Goal: Navigation & Orientation: Find specific page/section

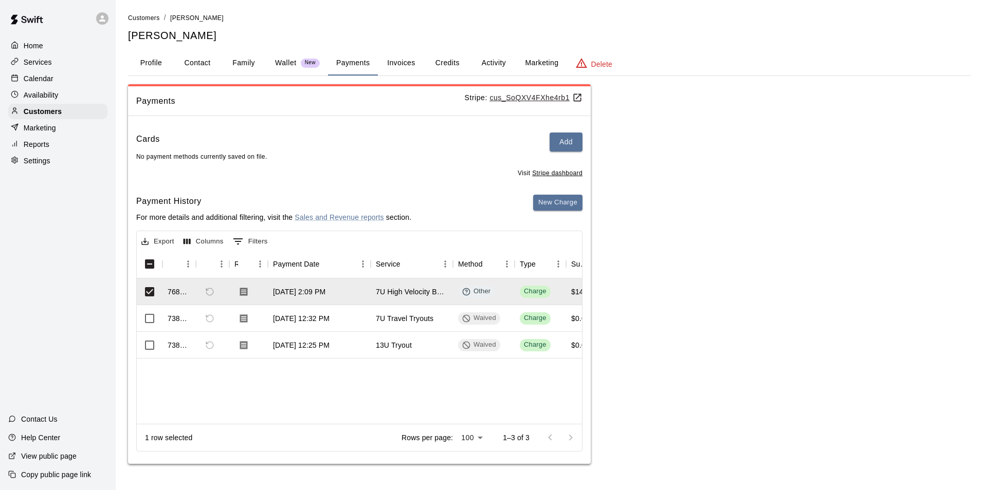
click at [43, 78] on p "Calendar" at bounding box center [39, 79] width 30 height 10
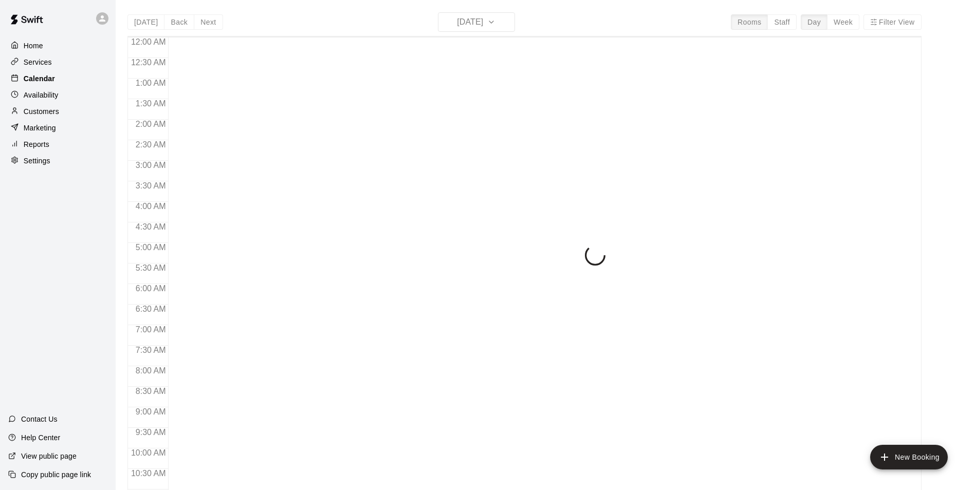
scroll to position [522, 0]
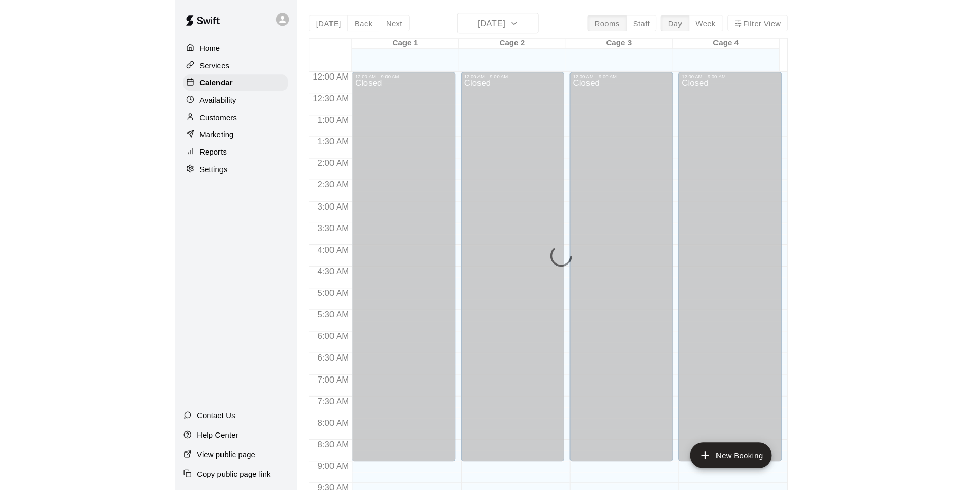
scroll to position [547, 0]
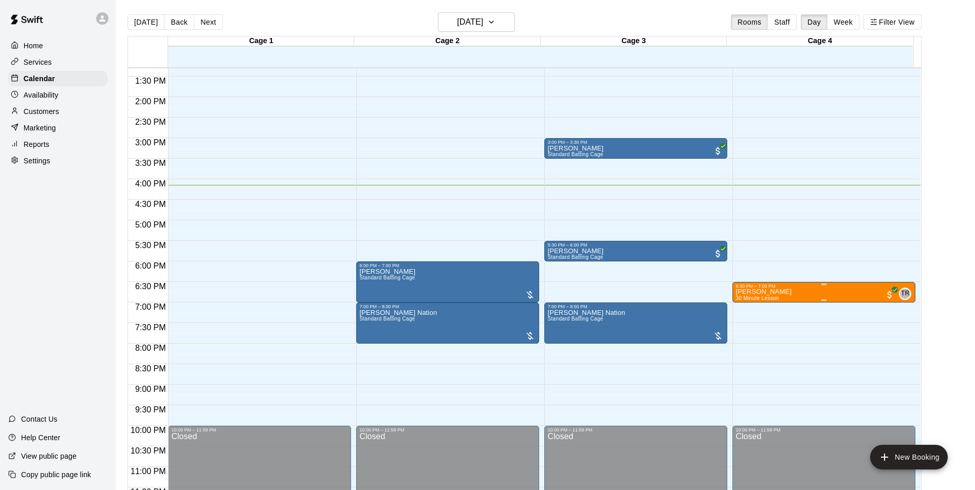
click at [9, 256] on div at bounding box center [491, 245] width 983 height 490
click at [602, 102] on main "Today Back Next Thursday Aug 21 Rooms Staff Day Week Filter View Cage 1 21 Thu …" at bounding box center [545, 257] width 851 height 490
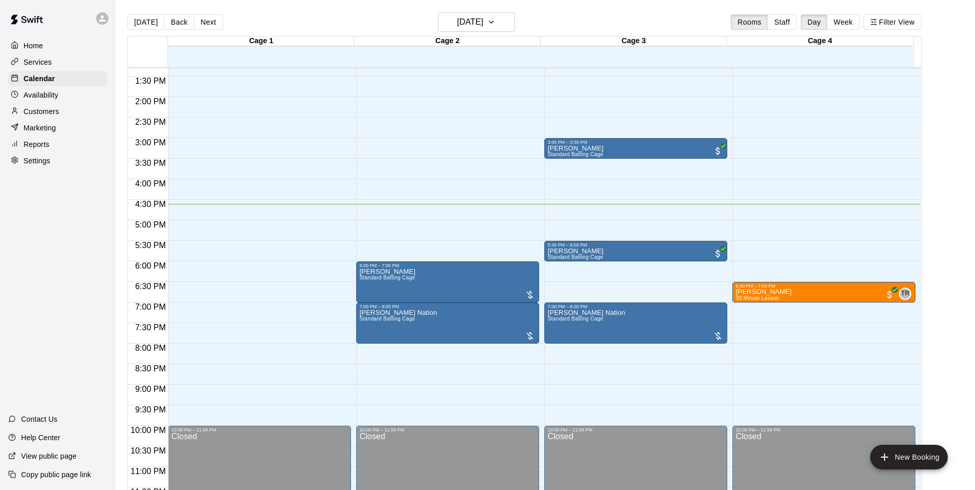
click at [368, 26] on div "Today Back Next Thursday Aug 21 Rooms Staff Day Week Filter View" at bounding box center [525, 24] width 794 height 24
click at [26, 131] on p "Marketing" at bounding box center [40, 128] width 32 height 10
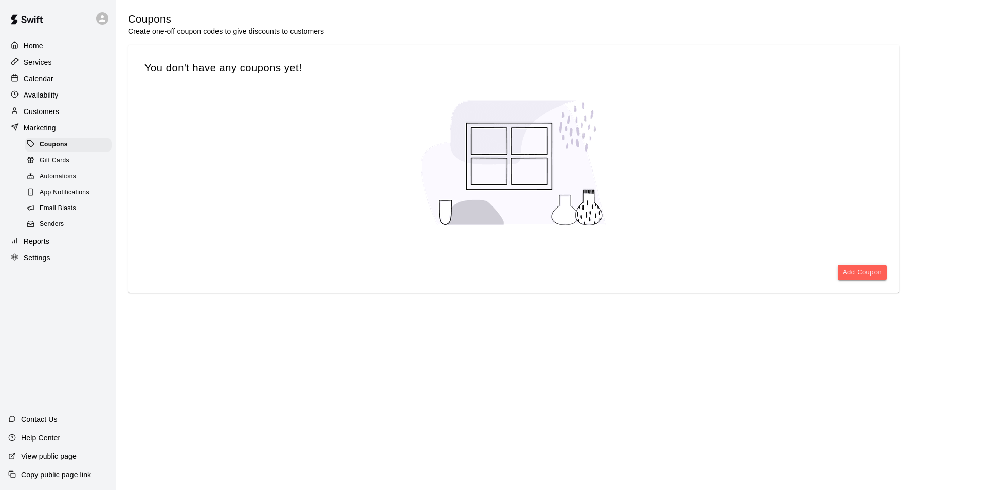
click at [61, 85] on div "Calendar" at bounding box center [57, 78] width 99 height 15
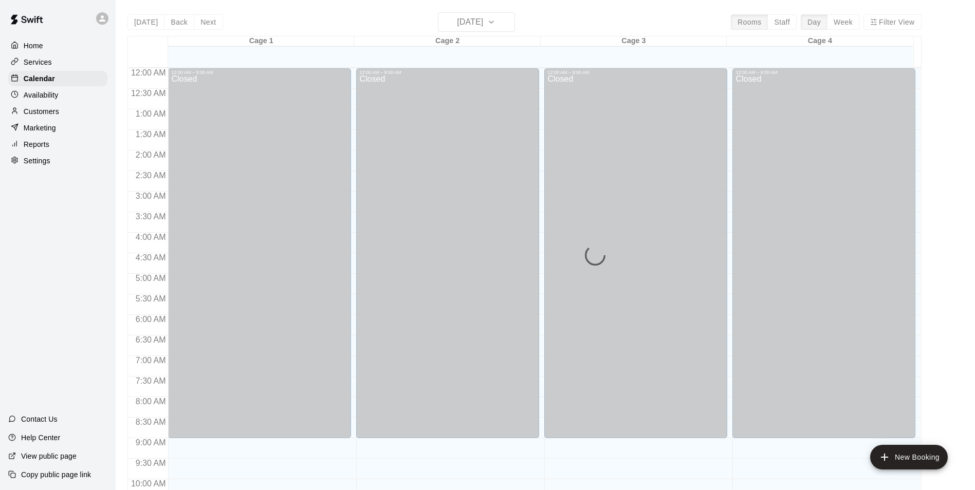
scroll to position [522, 0]
